Goal: Task Accomplishment & Management: Manage account settings

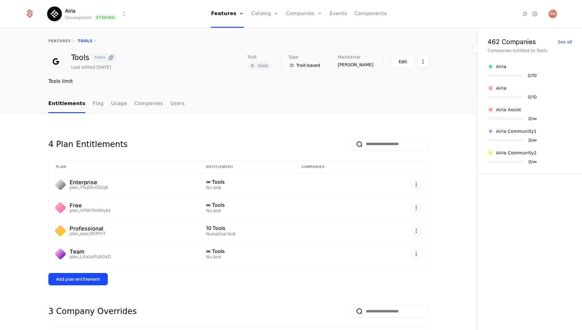
click at [100, 7] on html "Airia Development Staging Features Features Flags Catalog Plans Add Ons Credits…" at bounding box center [291, 165] width 582 height 330
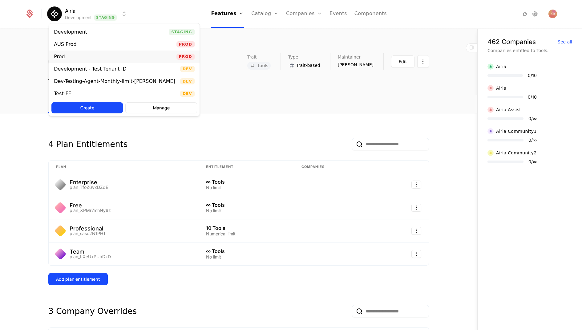
click at [97, 59] on div "Prod Prod" at bounding box center [124, 56] width 151 height 12
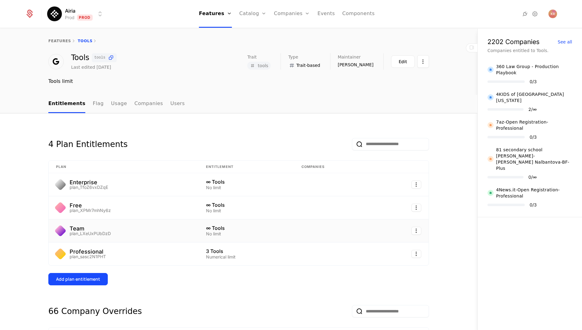
click at [257, 237] on td "∞ Tools No limit" at bounding box center [246, 230] width 95 height 23
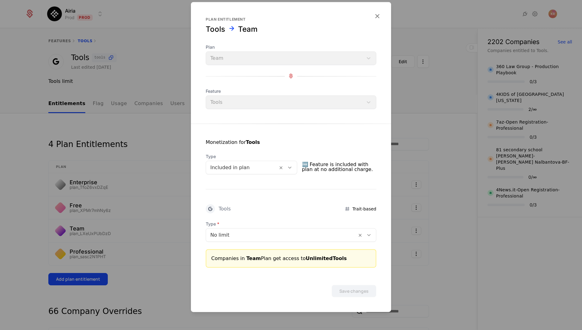
click at [435, 195] on div at bounding box center [291, 165] width 582 height 330
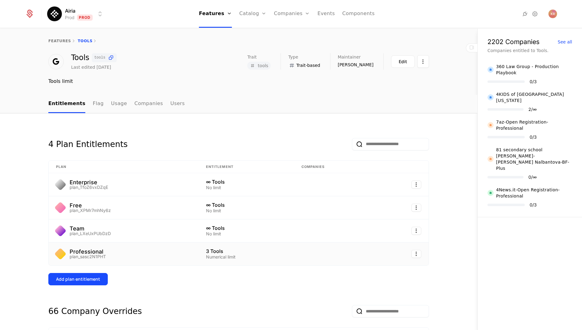
click at [250, 250] on div "3 Tools" at bounding box center [246, 250] width 81 height 5
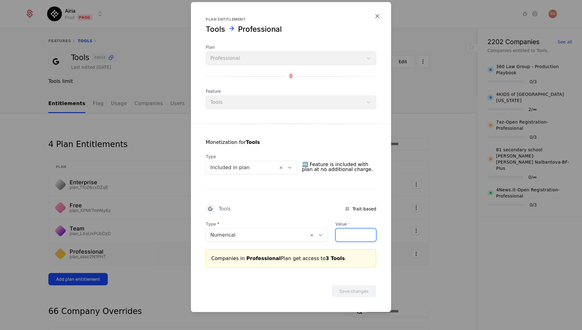
click at [345, 232] on input "*" at bounding box center [356, 234] width 40 height 13
type input "**"
click at [332, 284] on button "Save changes" at bounding box center [354, 290] width 45 height 12
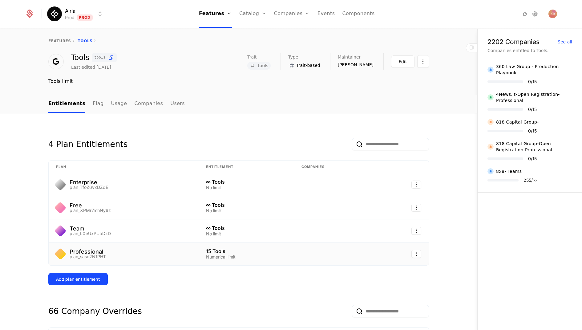
click at [569, 40] on div "See all" at bounding box center [565, 42] width 14 height 4
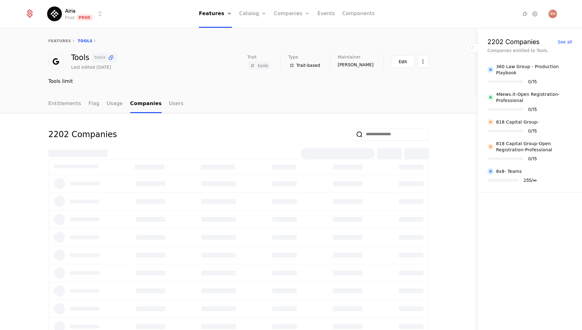
select select "**"
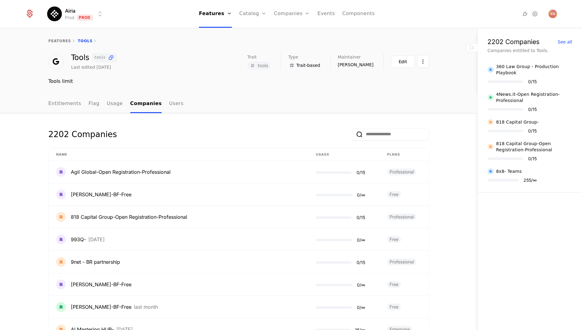
click at [318, 155] on th "Usage" at bounding box center [344, 154] width 71 height 13
click at [309, 154] on th "Usage" at bounding box center [344, 154] width 71 height 13
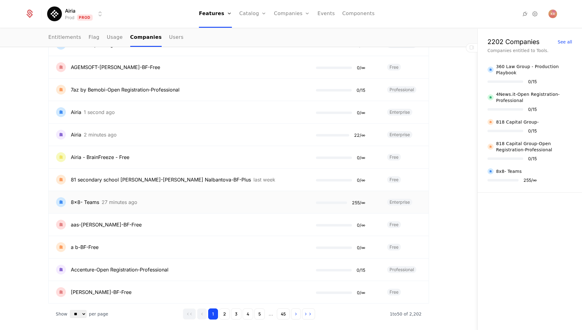
scroll to position [984, 0]
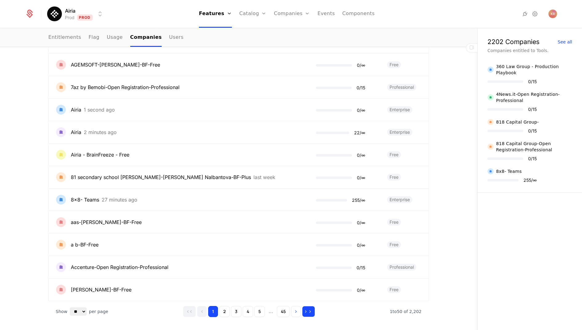
click at [309, 309] on icon "Go to last page" at bounding box center [310, 311] width 4 height 4
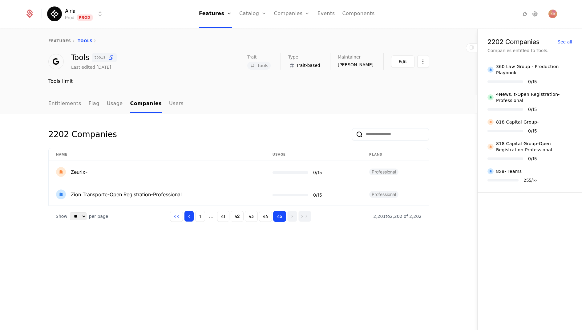
click at [189, 214] on icon "Go to previous page" at bounding box center [189, 216] width 4 height 4
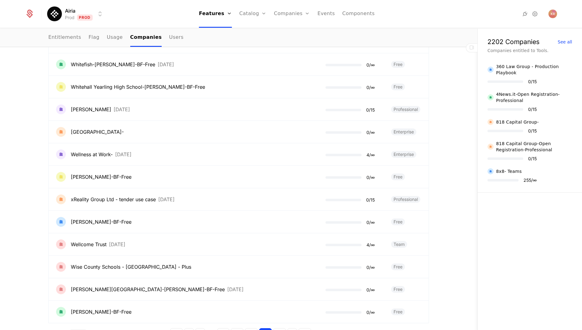
scroll to position [984, 0]
